Goal: Contribute content

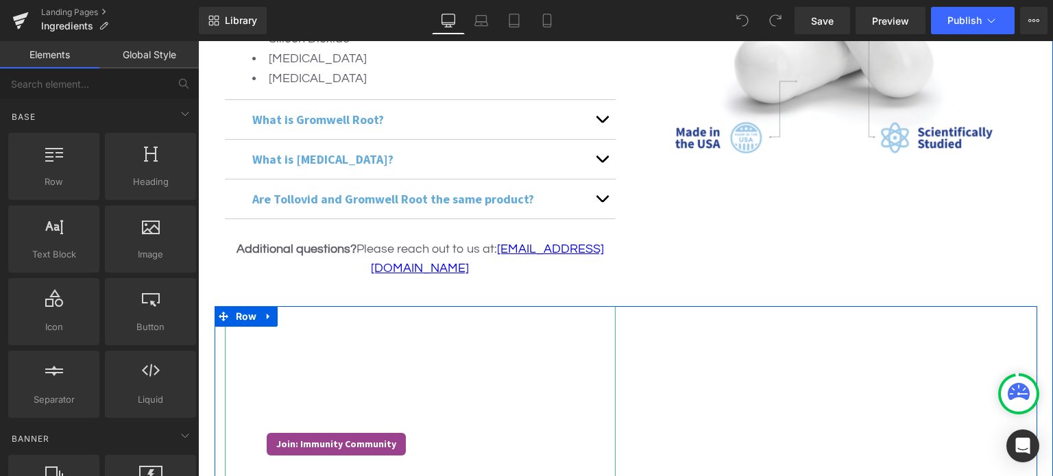
scroll to position [2700, 0]
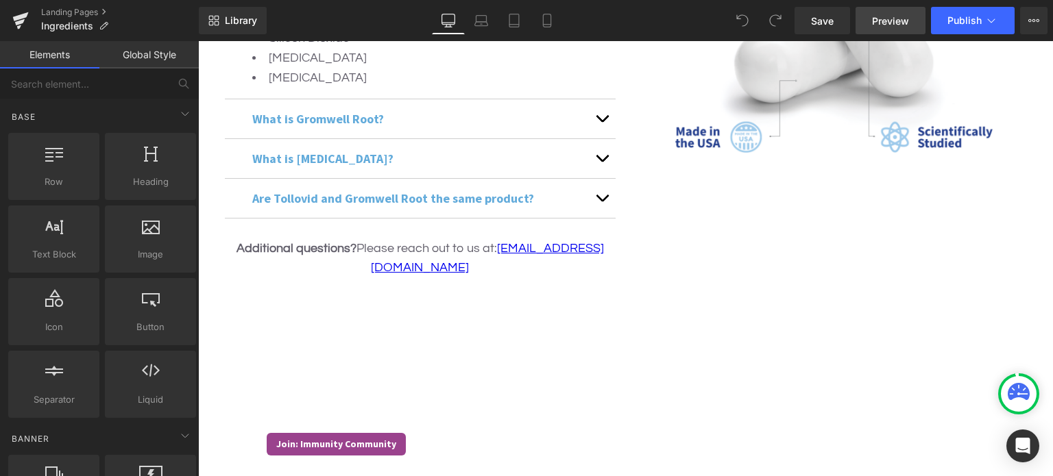
click at [894, 24] on span "Preview" at bounding box center [890, 21] width 37 height 14
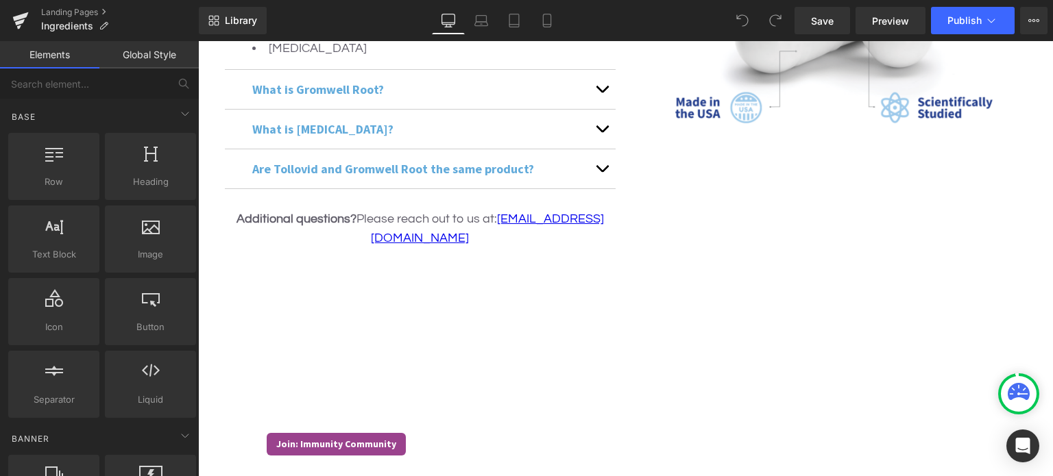
scroll to position [2638, 0]
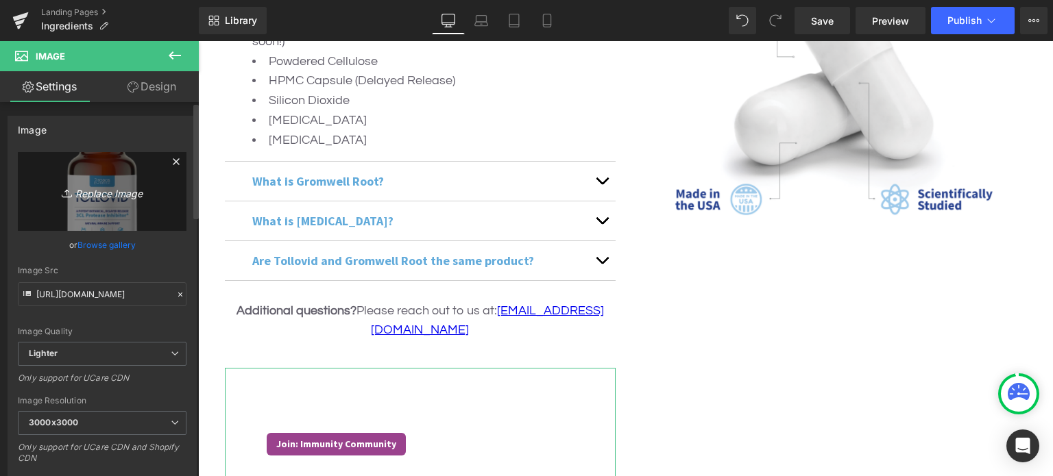
click at [118, 191] on icon "Replace Image" at bounding box center [102, 191] width 110 height 17
type input "C:\fakepath\Tollovid bottle.png"
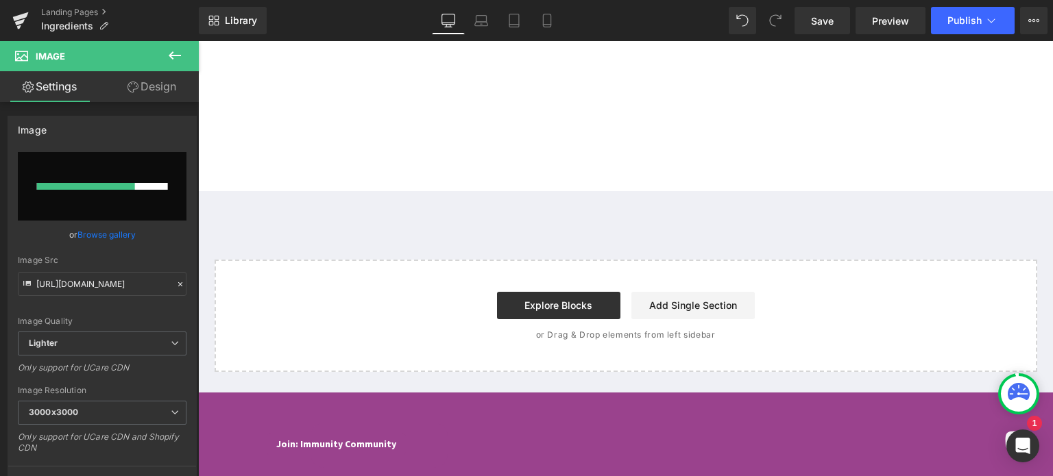
scroll to position [3278, 0]
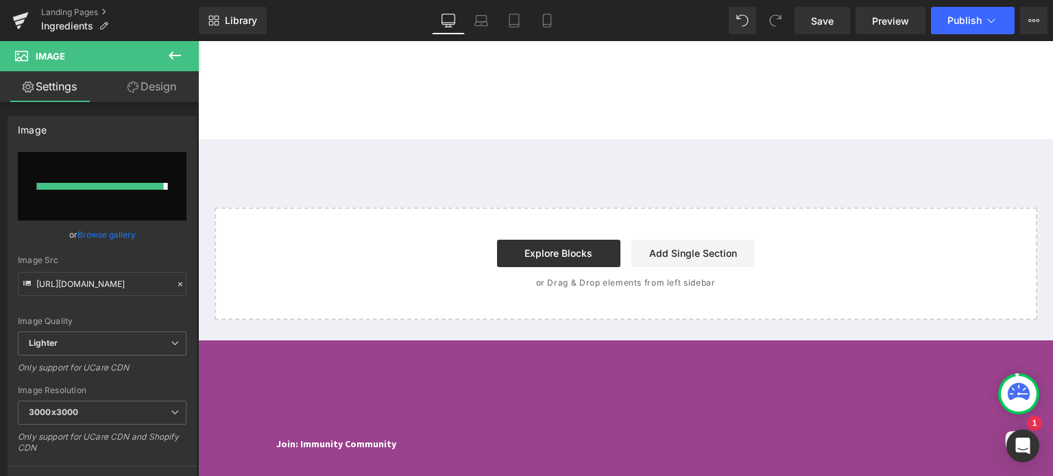
type input "[URL][DOMAIN_NAME]"
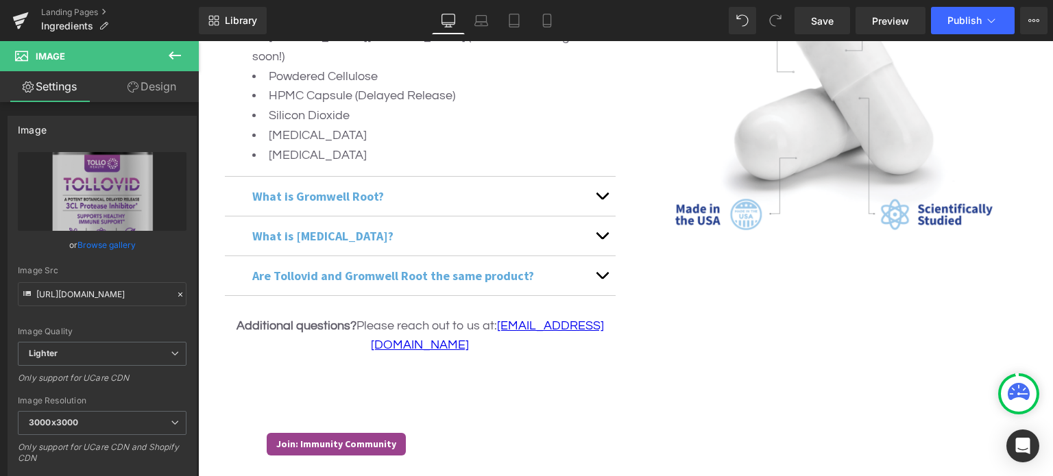
scroll to position [2622, 0]
click at [823, 26] on span "Save" at bounding box center [822, 21] width 23 height 14
click at [951, 23] on span "Publish" at bounding box center [964, 20] width 34 height 11
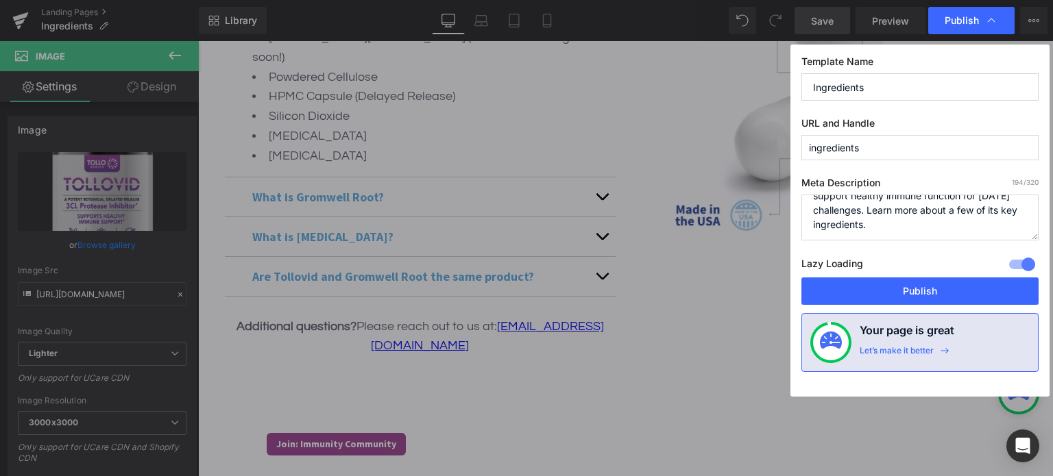
scroll to position [0, 0]
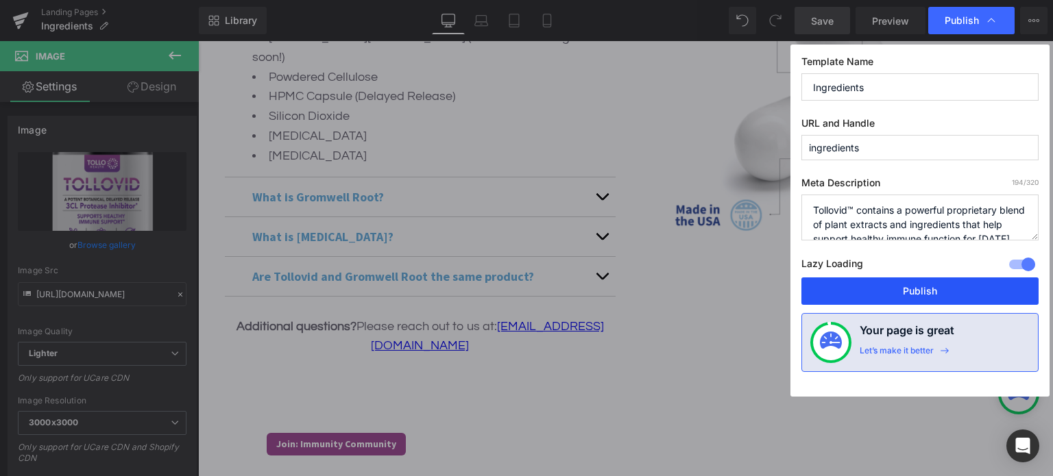
click at [897, 291] on button "Publish" at bounding box center [919, 291] width 237 height 27
